Goal: Book appointment/travel/reservation

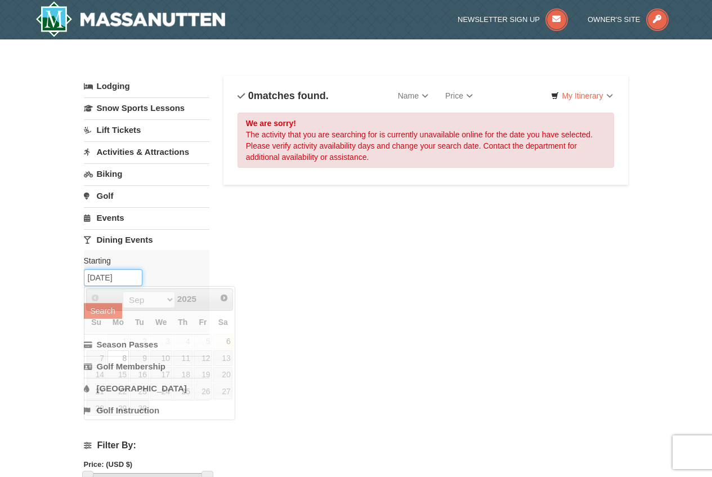
click at [114, 280] on input "09/08/2025" at bounding box center [113, 277] width 59 height 17
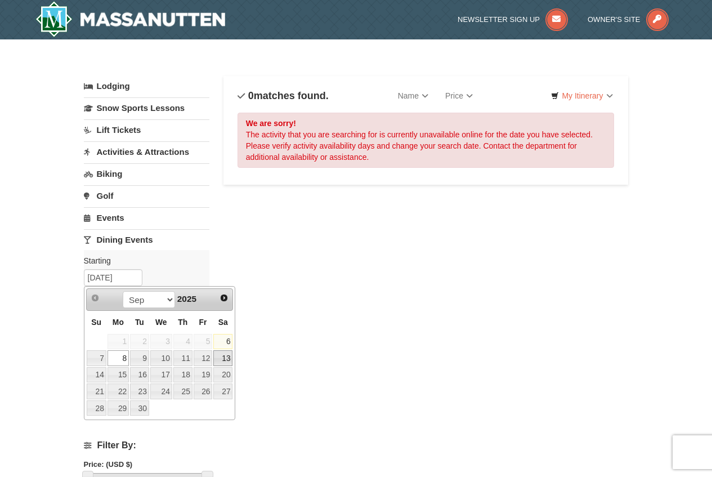
click at [228, 354] on link "13" at bounding box center [222, 358] width 19 height 16
type input "09/13/2025"
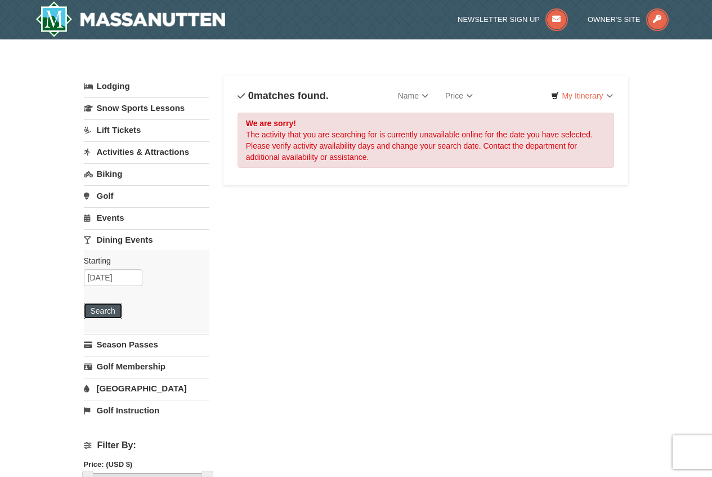
click at [111, 309] on button "Search" at bounding box center [103, 311] width 38 height 16
click at [120, 128] on link "Lift Tickets" at bounding box center [146, 129] width 125 height 21
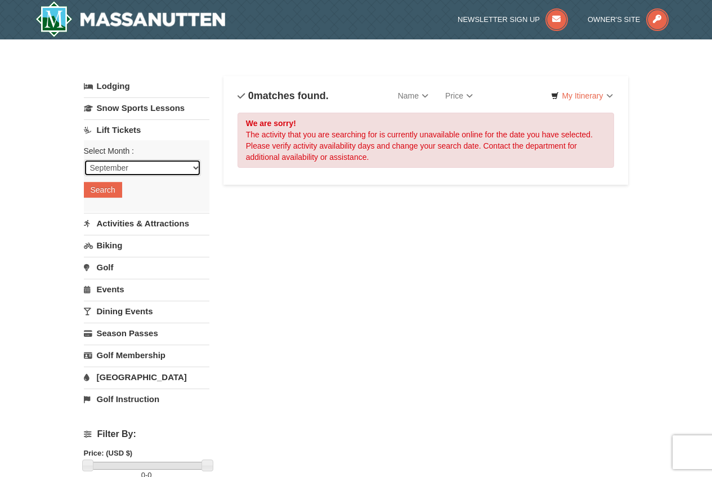
click at [125, 165] on select "September October November December January February March April May June July …" at bounding box center [142, 167] width 117 height 17
click at [115, 192] on button "Search" at bounding box center [103, 190] width 38 height 16
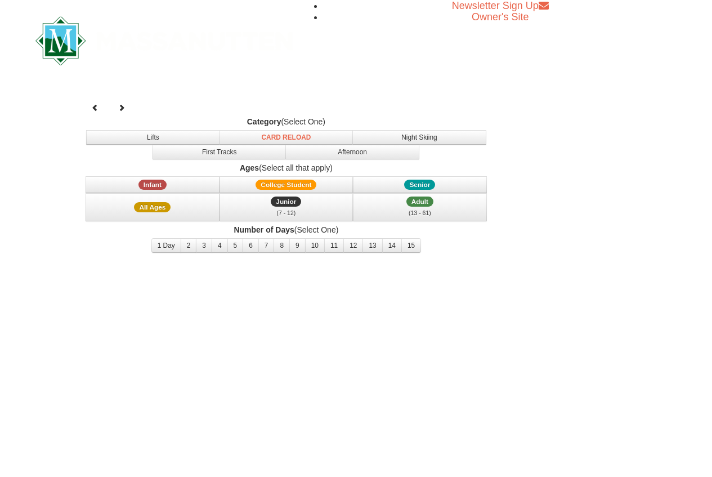
select select "9"
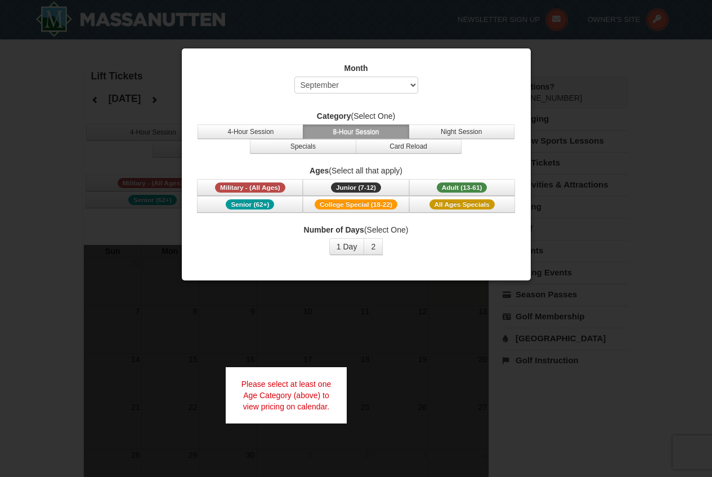
click at [375, 318] on div at bounding box center [356, 238] width 712 height 477
click at [572, 258] on div at bounding box center [356, 238] width 712 height 477
click at [355, 244] on button "1 Day" at bounding box center [346, 246] width 35 height 17
click at [473, 187] on span "Adult (13-61)" at bounding box center [462, 187] width 51 height 10
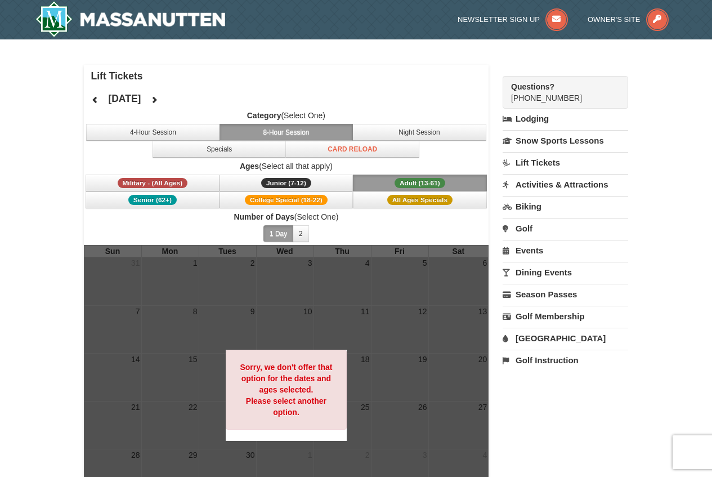
click at [528, 206] on link "Biking" at bounding box center [564, 206] width 125 height 21
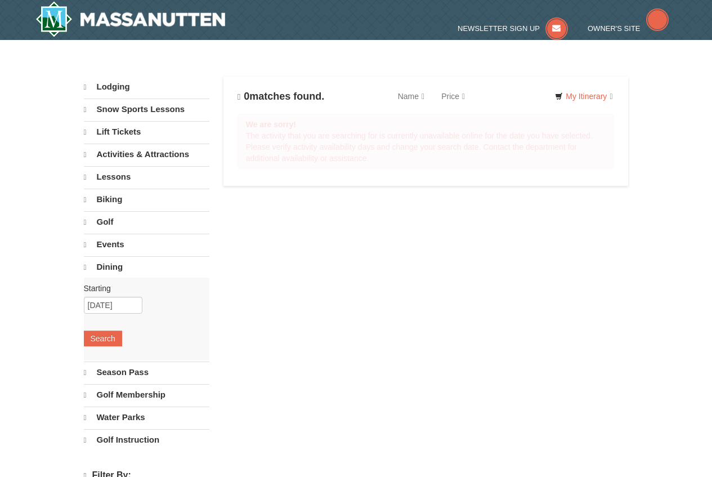
select select "9"
